Goal: Information Seeking & Learning: Learn about a topic

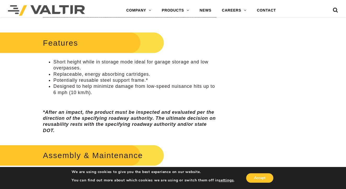
scroll to position [244, 0]
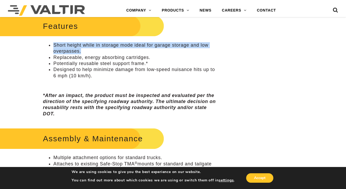
drag, startPoint x: 53, startPoint y: 45, endPoint x: 84, endPoint y: 49, distance: 30.9
click at [84, 49] on ul "Short height while in storage mode ideal for garage storage and low overpasses.…" at bounding box center [130, 60] width 174 height 37
click at [84, 49] on li "Short height while in storage mode ideal for garage storage and low overpasses." at bounding box center [134, 48] width 163 height 12
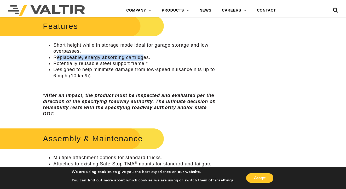
drag, startPoint x: 55, startPoint y: 55, endPoint x: 143, endPoint y: 56, distance: 87.7
click at [143, 56] on li "Replaceable, energy absorbing cartridges." at bounding box center [134, 57] width 163 height 6
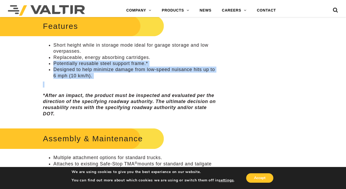
drag, startPoint x: 157, startPoint y: 54, endPoint x: 123, endPoint y: 84, distance: 44.9
click at [123, 84] on div "Features Short height while in storage mode ideal for garage storage and low ov…" at bounding box center [130, 65] width 174 height 103
click at [123, 84] on p at bounding box center [130, 84] width 174 height 6
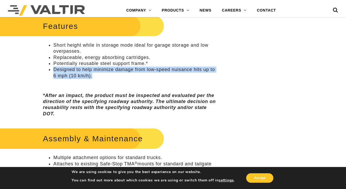
drag, startPoint x: 128, startPoint y: 74, endPoint x: 49, endPoint y: 69, distance: 79.9
click at [53, 69] on li "Designed to help minimize damage from low-speed nuisance hits up to 6 mph (10 k…" at bounding box center [134, 72] width 163 height 12
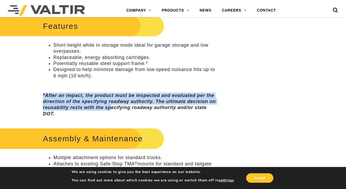
drag, startPoint x: 44, startPoint y: 91, endPoint x: 112, endPoint y: 103, distance: 68.9
click at [112, 103] on em "*After an impact, the product must be inspected and evaluated per the direction…" at bounding box center [129, 105] width 173 height 24
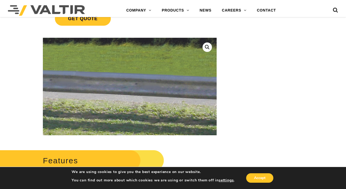
scroll to position [112, 0]
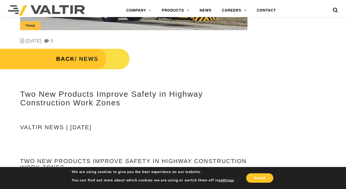
scroll to position [298, 0]
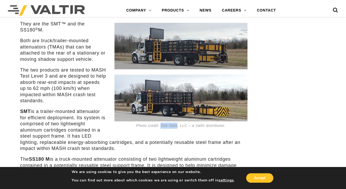
drag, startPoint x: 161, startPoint y: 125, endPoint x: 177, endPoint y: 125, distance: 16.2
click at [177, 125] on p "Photo credit: Site-Safe, LLC – a Valtir distributor." at bounding box center [180, 125] width 133 height 9
copy p "Site-Safe"
drag, startPoint x: 91, startPoint y: 68, endPoint x: 48, endPoint y: 74, distance: 43.8
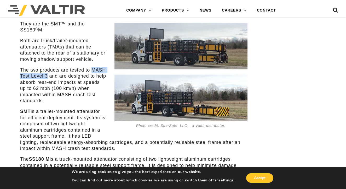
click at [48, 74] on p "The two products are tested to MASH Test Level 3 and are designed to help absor…" at bounding box center [134, 85] width 228 height 37
click at [74, 82] on p "The two products are tested to MASH Test Level 3 and are designed to help absor…" at bounding box center [134, 85] width 228 height 37
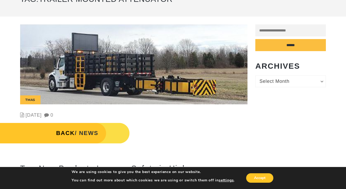
scroll to position [47, 0]
